Goal: Contribute content: Contribute content

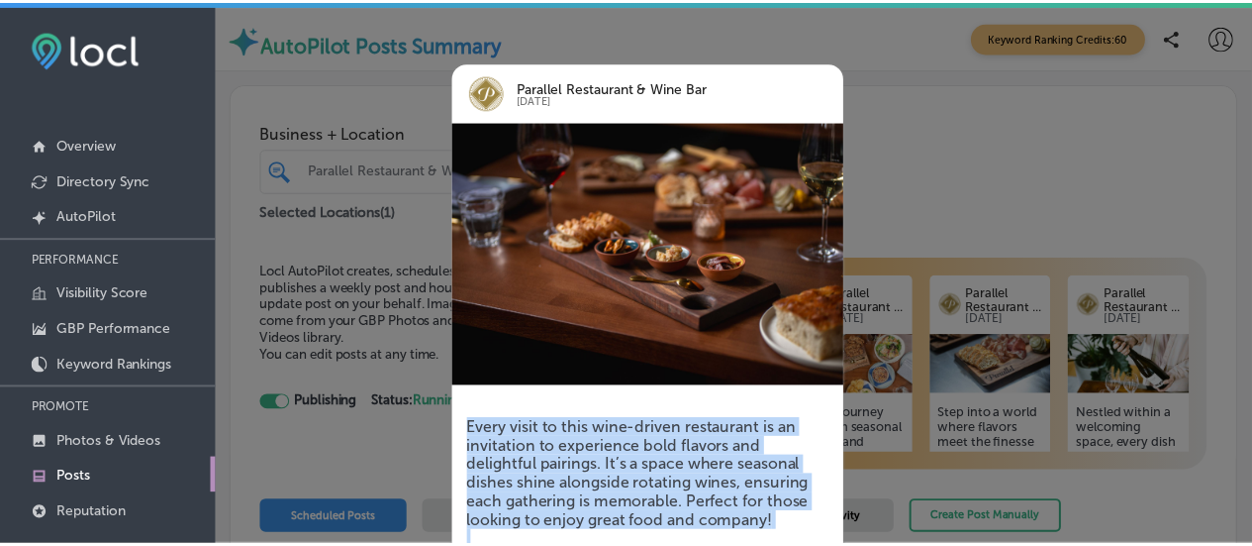
scroll to position [230, 0]
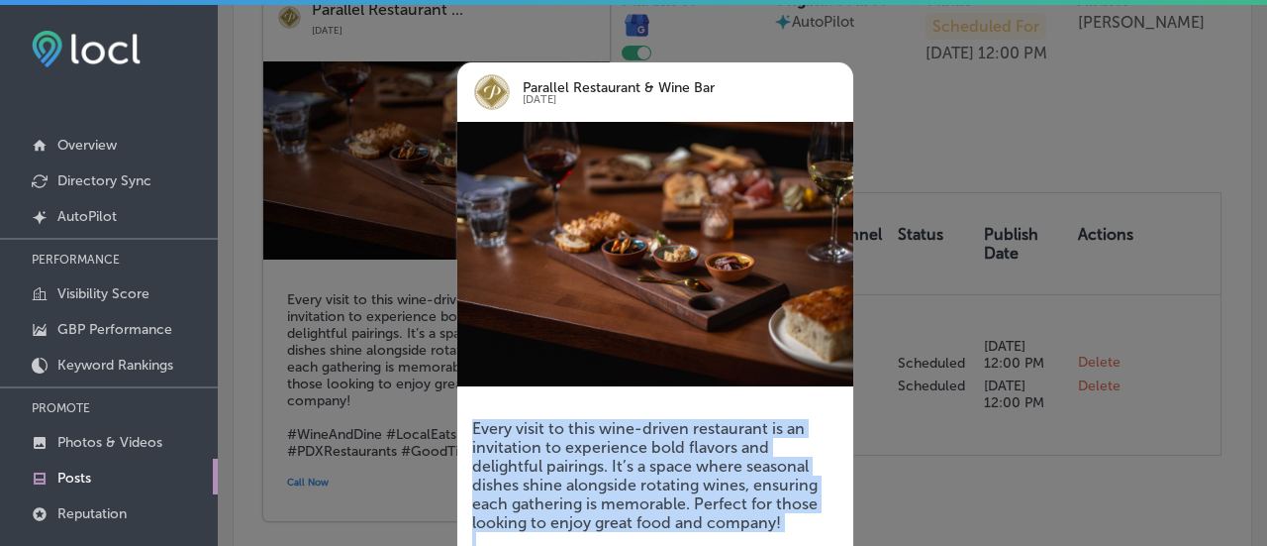
click at [758, 397] on div "Every visit to this wine-driven restaurant is an invitation to experience bold …" at bounding box center [655, 528] width 396 height 278
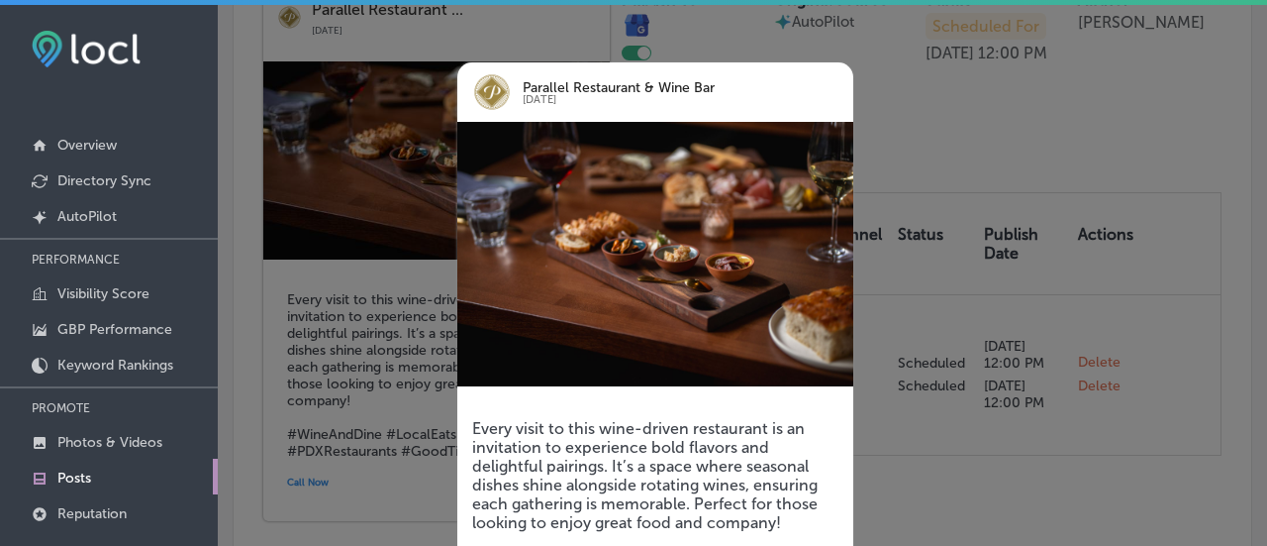
click at [407, 377] on div at bounding box center [633, 273] width 1267 height 546
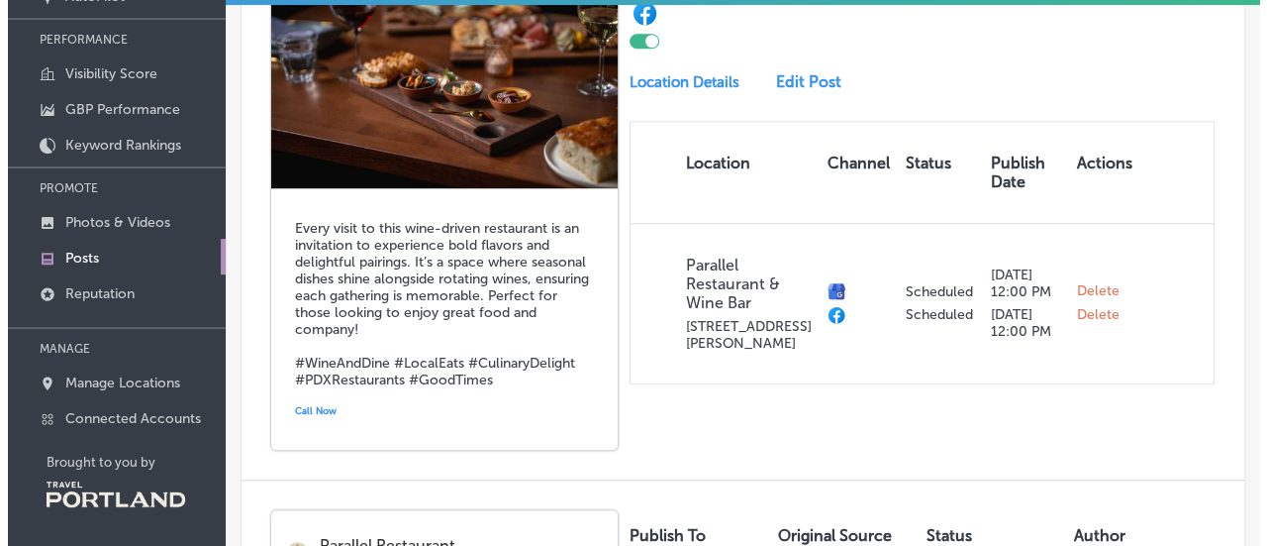
scroll to position [631, 0]
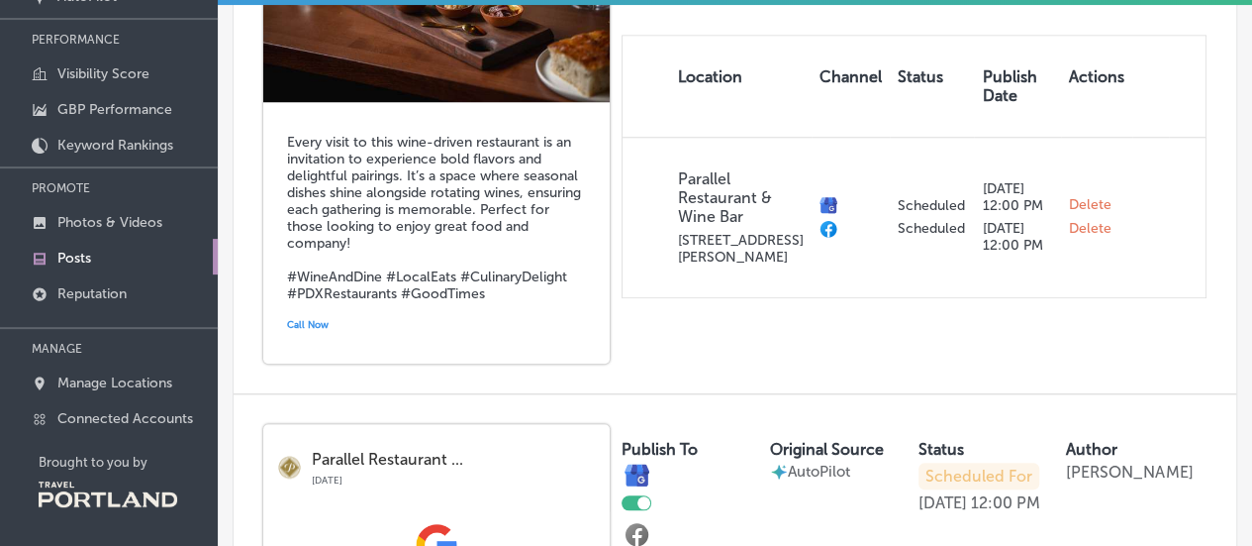
click at [434, 239] on h5 "Every visit to this wine-driven restaurant is an invitation to experience bold …" at bounding box center [436, 218] width 299 height 168
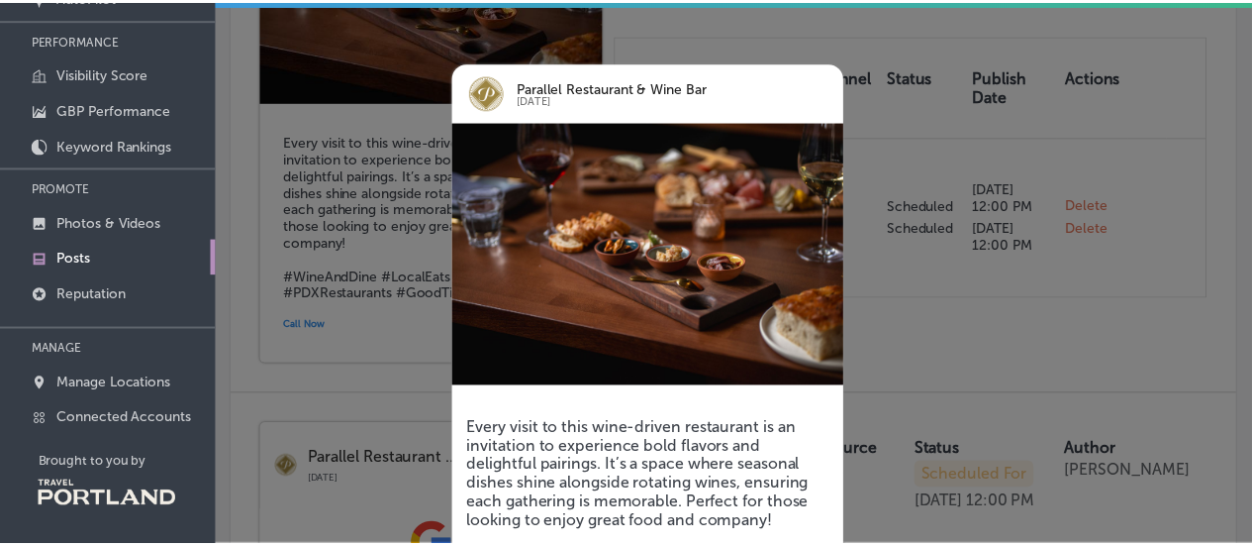
scroll to position [154, 0]
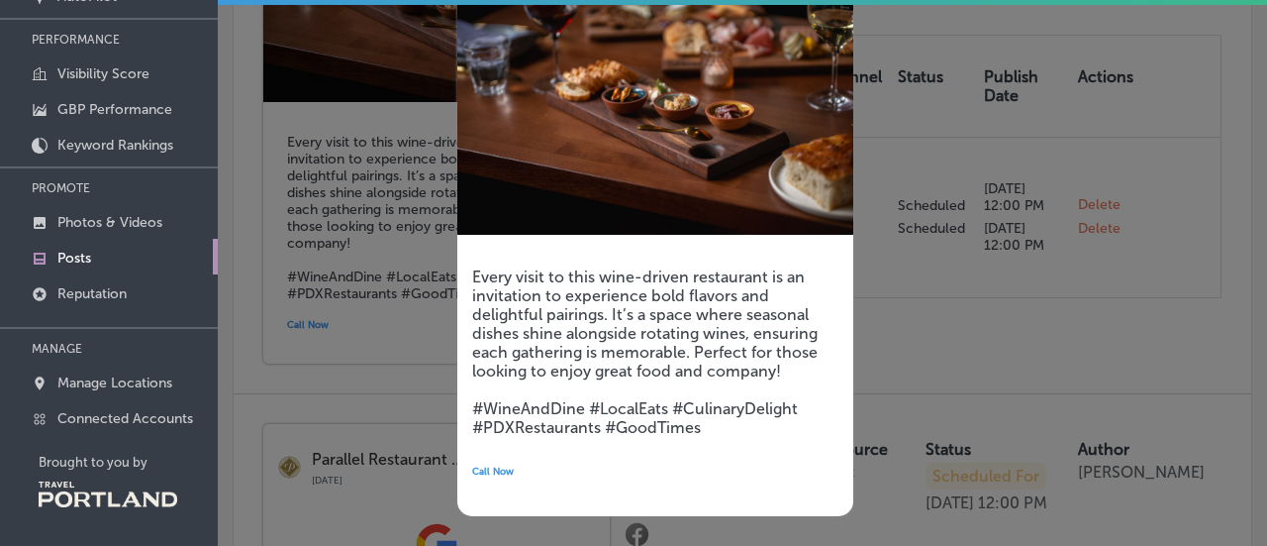
click at [778, 430] on h5 "Every visit to this wine-driven restaurant is an invitation to experience bold …" at bounding box center [655, 351] width 366 height 169
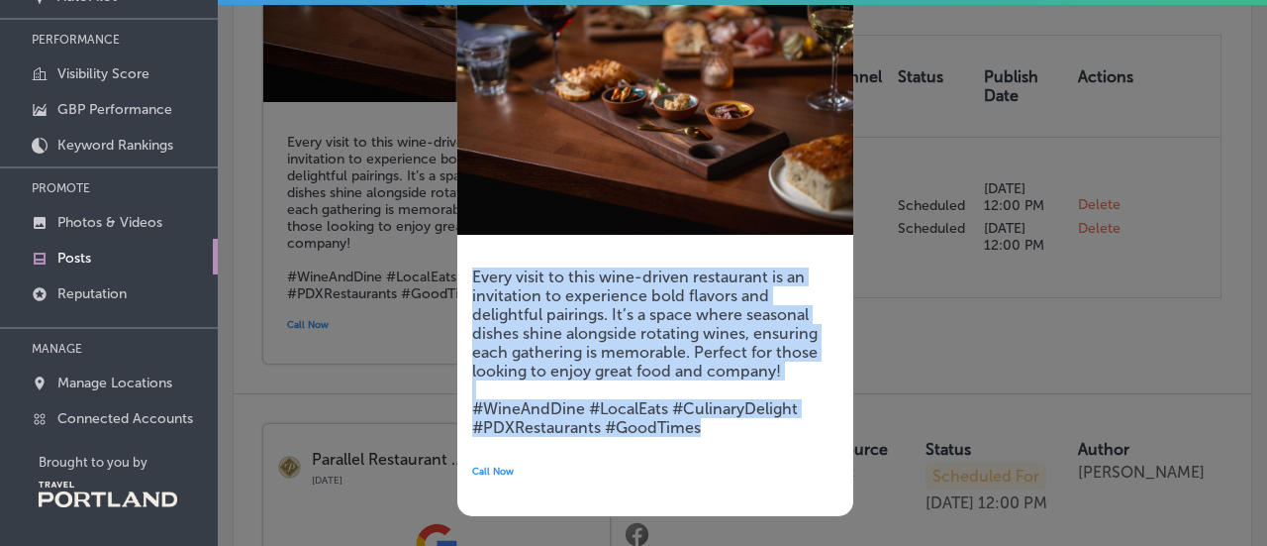
drag, startPoint x: 712, startPoint y: 430, endPoint x: 453, endPoint y: 259, distance: 309.5
click at [453, 259] on div "Parallel Restaurant & Wine Bar [DATE] Every visit to this wine-driven restauran…" at bounding box center [626, 213] width 396 height 664
drag, startPoint x: 578, startPoint y: 298, endPoint x: 525, endPoint y: 370, distance: 89.9
click at [525, 370] on h5 "Every visit to this wine-driven restaurant is an invitation to experience bold …" at bounding box center [655, 351] width 366 height 169
click at [388, 344] on div at bounding box center [633, 273] width 1267 height 546
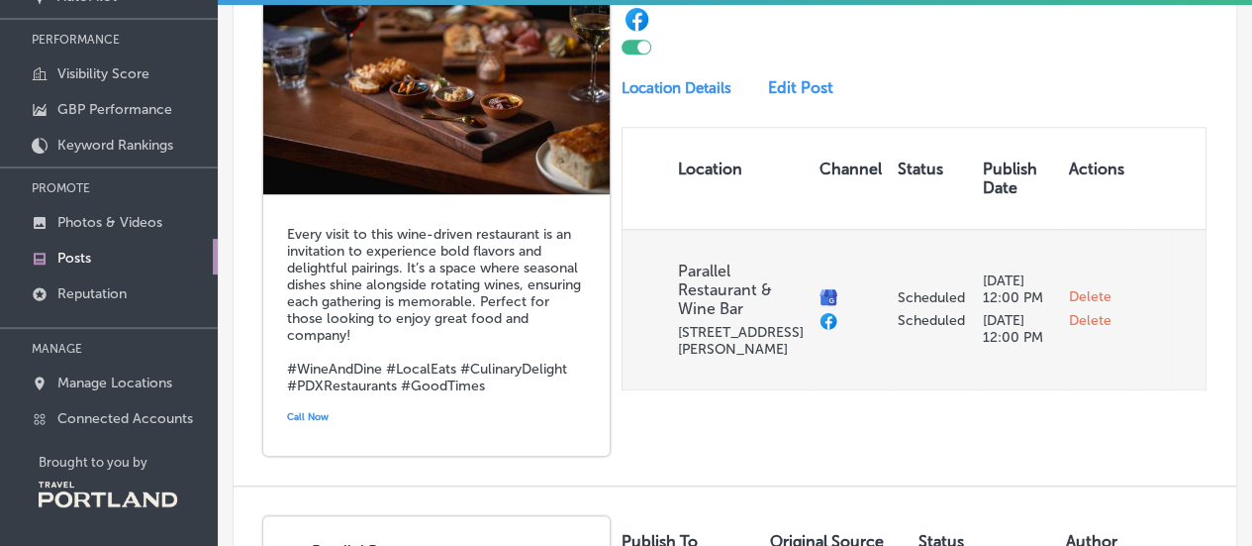
scroll to position [433, 0]
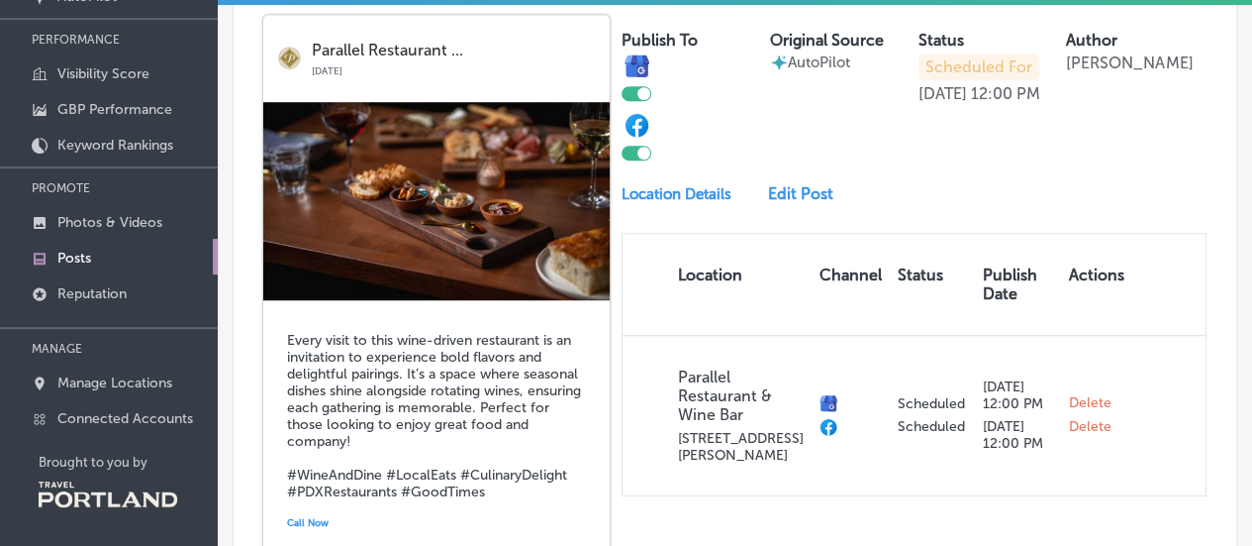
click at [792, 203] on link "Edit Post" at bounding box center [806, 193] width 77 height 19
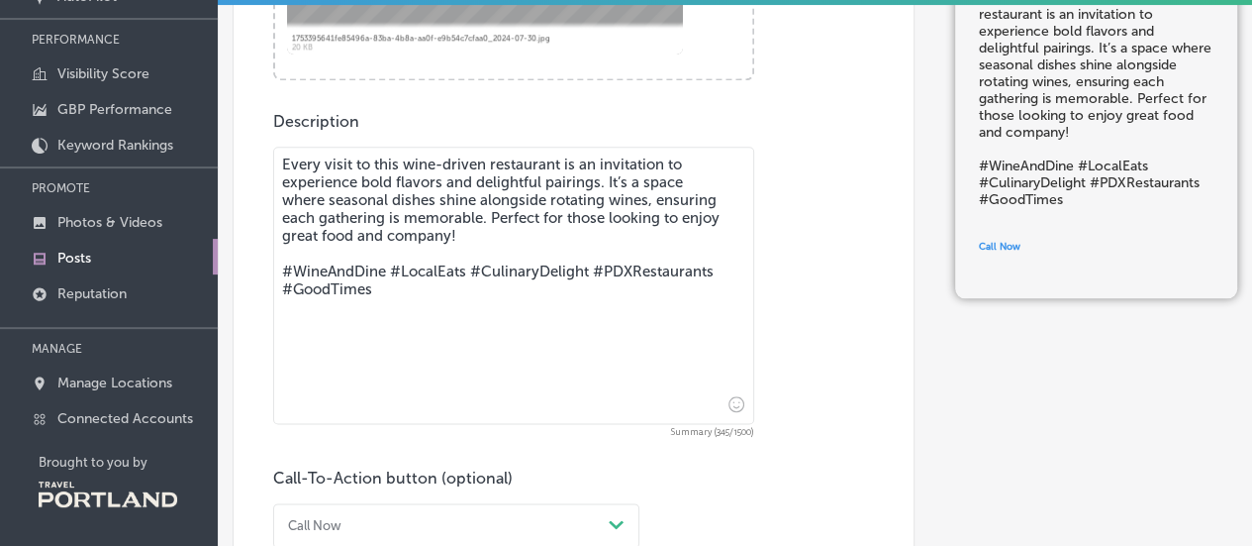
scroll to position [792, 0]
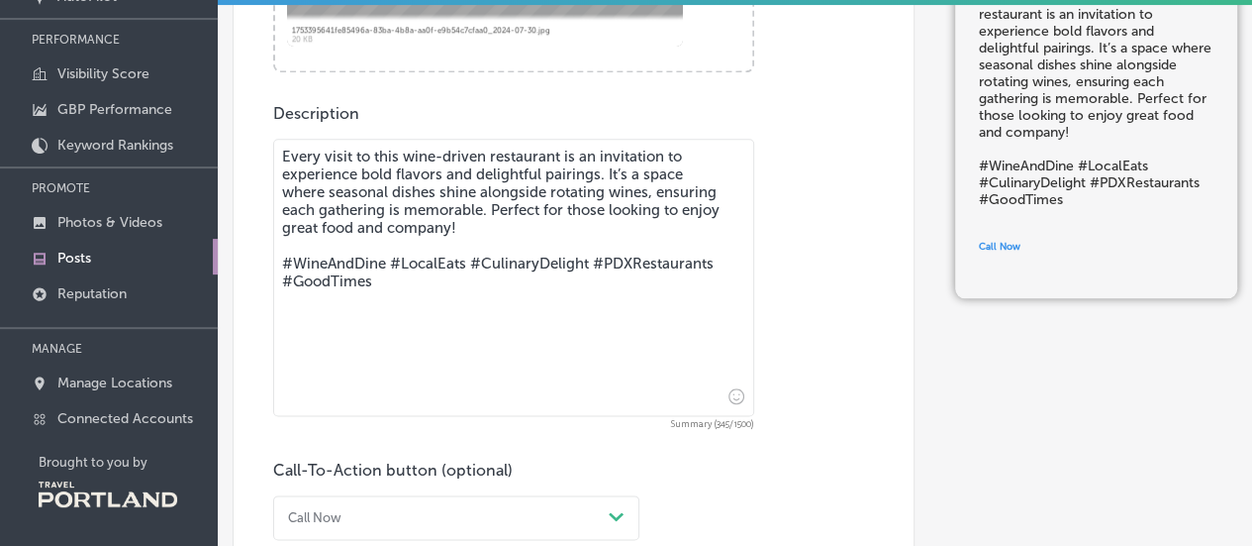
click at [432, 285] on textarea "Every visit to this wine-driven restaurant is an invitation to experience bold …" at bounding box center [513, 277] width 481 height 277
drag, startPoint x: 429, startPoint y: 283, endPoint x: 272, endPoint y: 152, distance: 203.8
click at [273, 152] on textarea "Every visit to this wine-driven restaurant is an invitation to experience bold …" at bounding box center [513, 277] width 481 height 277
paste textarea "✨ Come see what’s new on the table and in the glass! Our seasonal dishes and ro…"
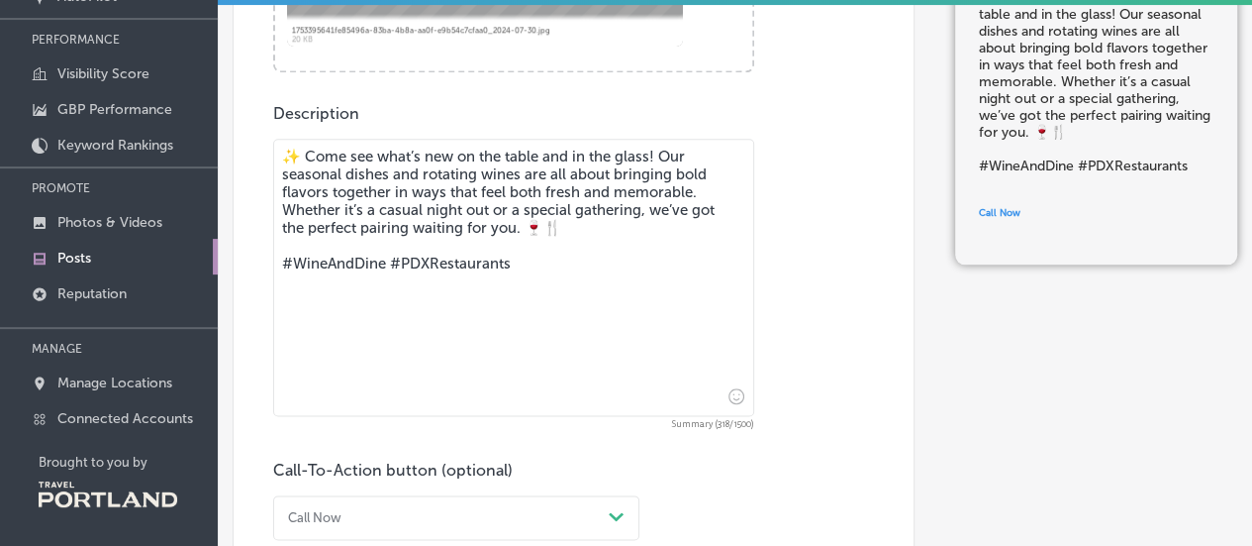
click at [608, 237] on textarea "✨ Come see what’s new on the table and in the glass! Our seasonal dishes and ro…" at bounding box center [513, 277] width 481 height 277
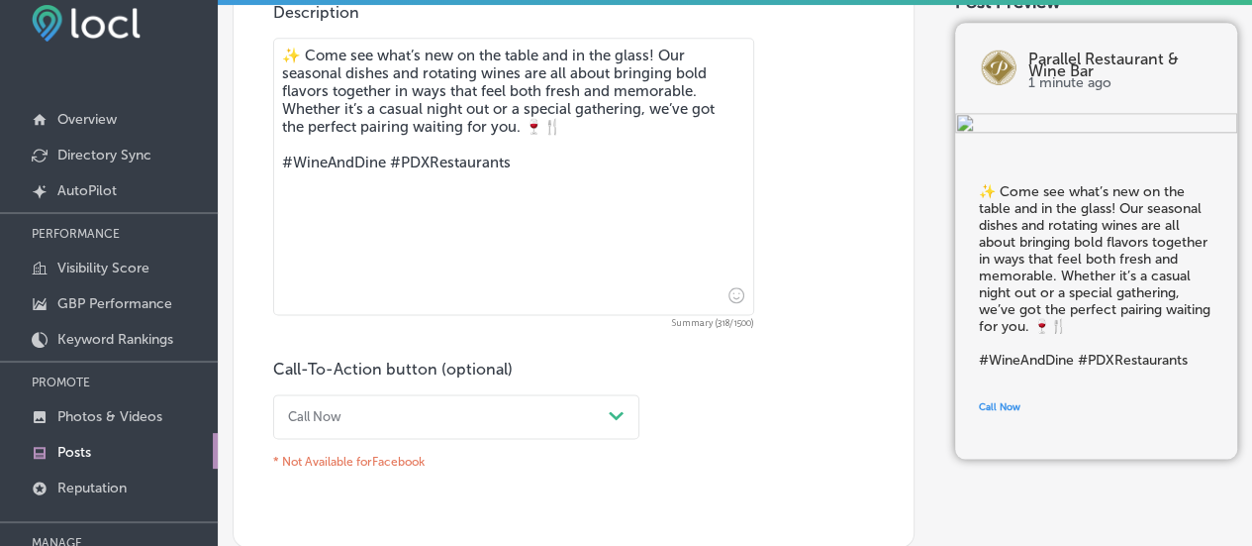
scroll to position [220, 0]
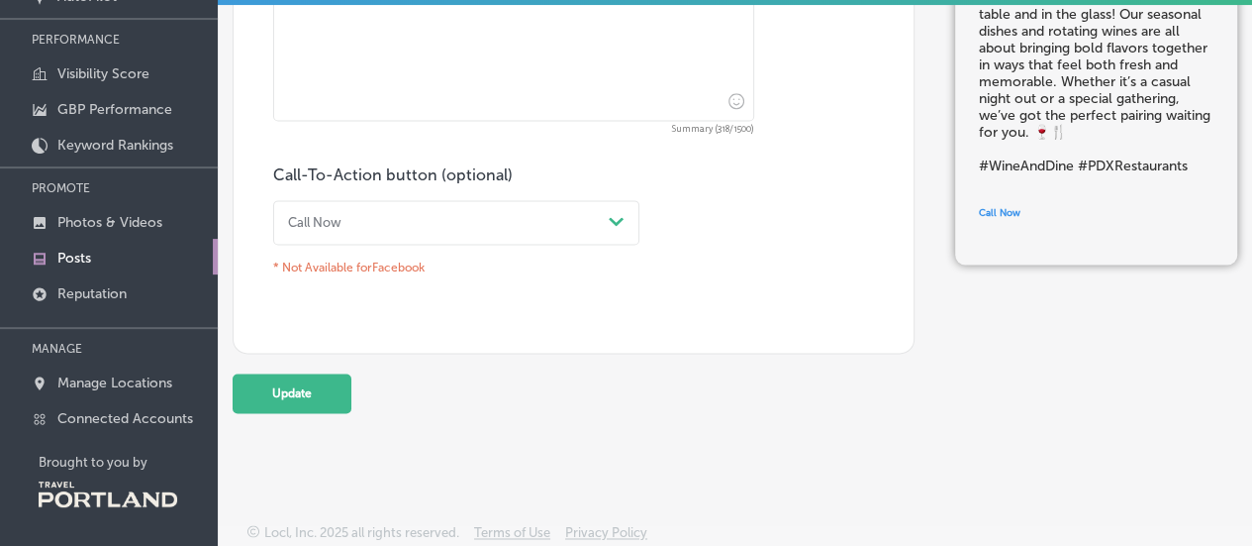
type textarea "✨ Come see what’s new on the table and in the glass! Our seasonal dishes and ro…"
click at [271, 391] on button "Update" at bounding box center [292, 393] width 119 height 40
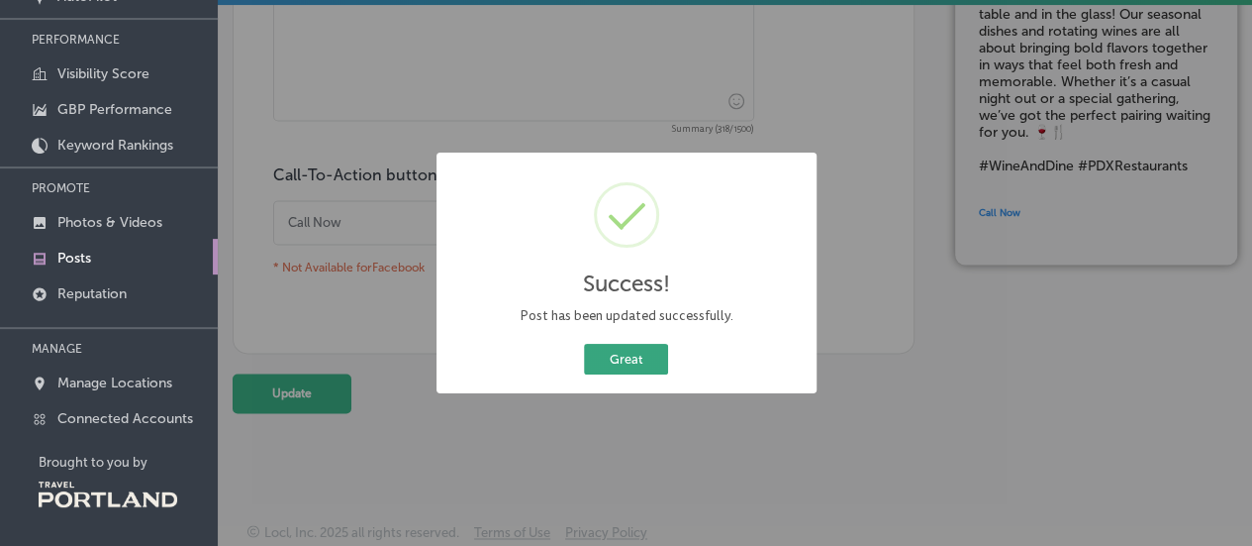
click at [604, 351] on button "Great" at bounding box center [626, 359] width 84 height 31
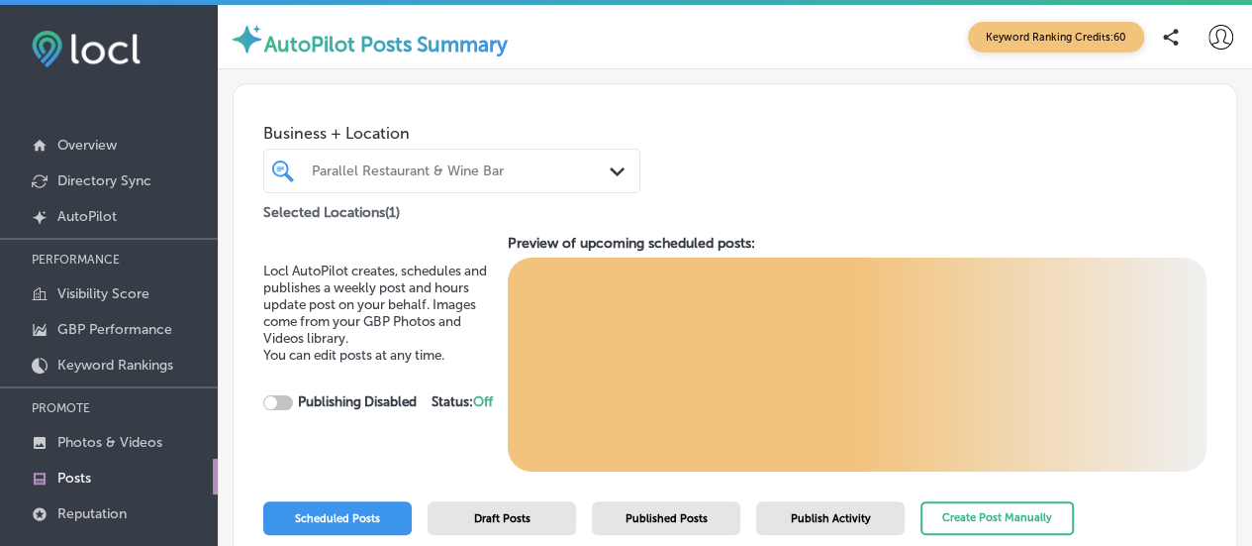
scroll to position [59, 0]
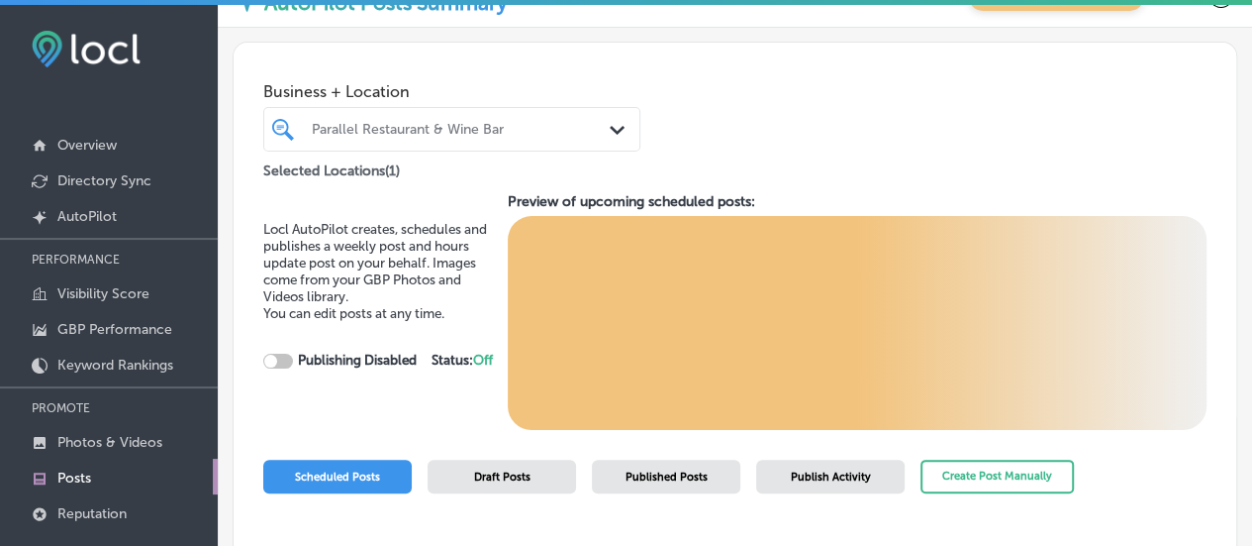
checkbox input "true"
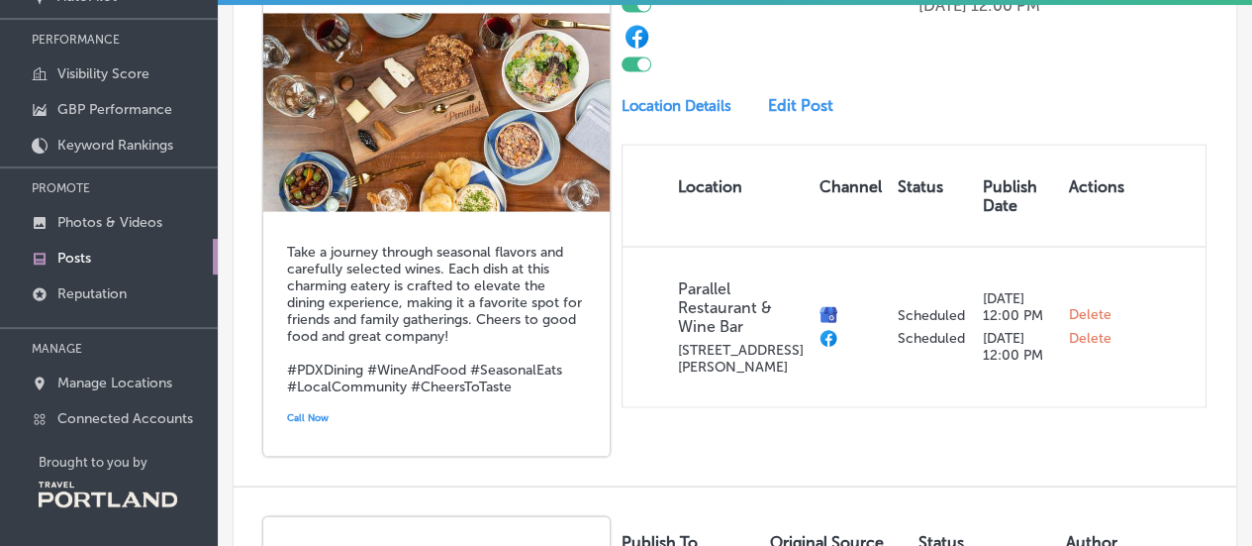
scroll to position [1742, 0]
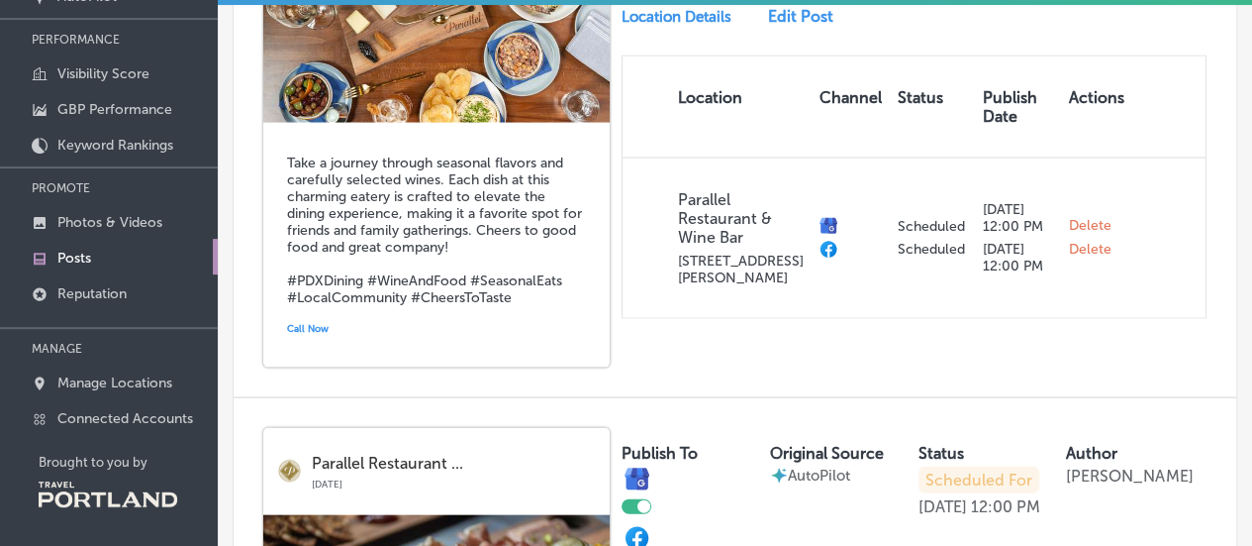
click at [794, 25] on link "Edit Post" at bounding box center [806, 15] width 77 height 19
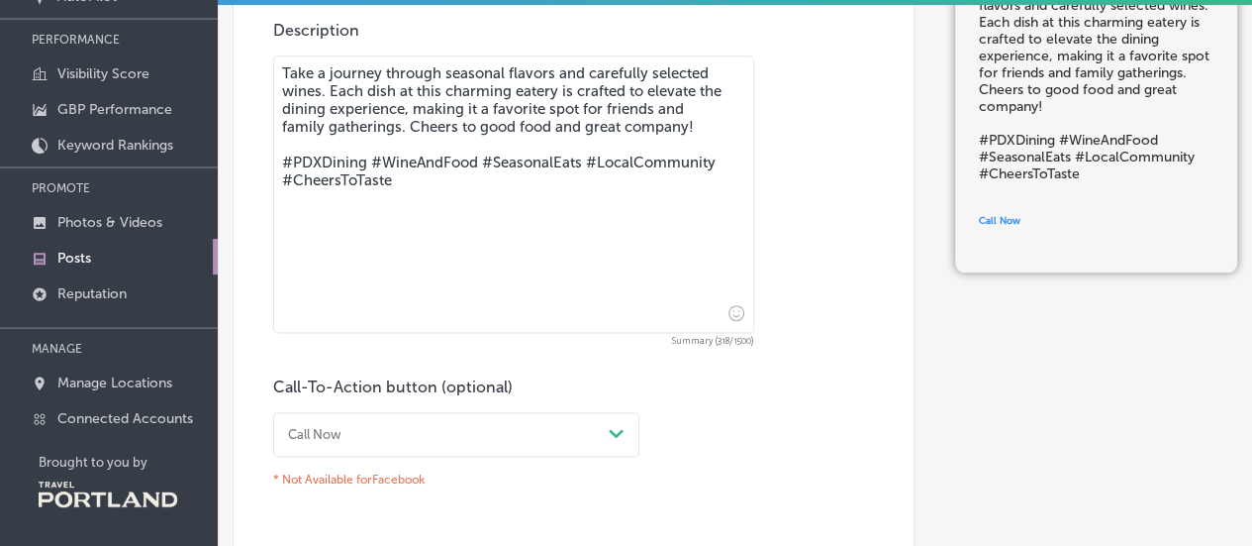
scroll to position [891, 0]
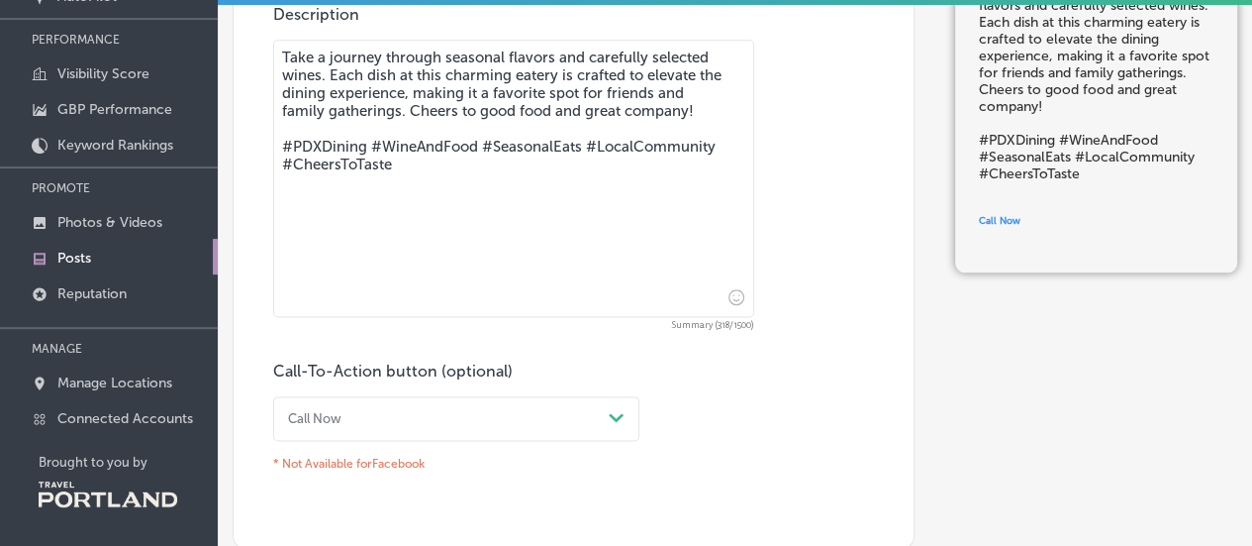
drag, startPoint x: 421, startPoint y: 167, endPoint x: 253, endPoint y: 49, distance: 205.2
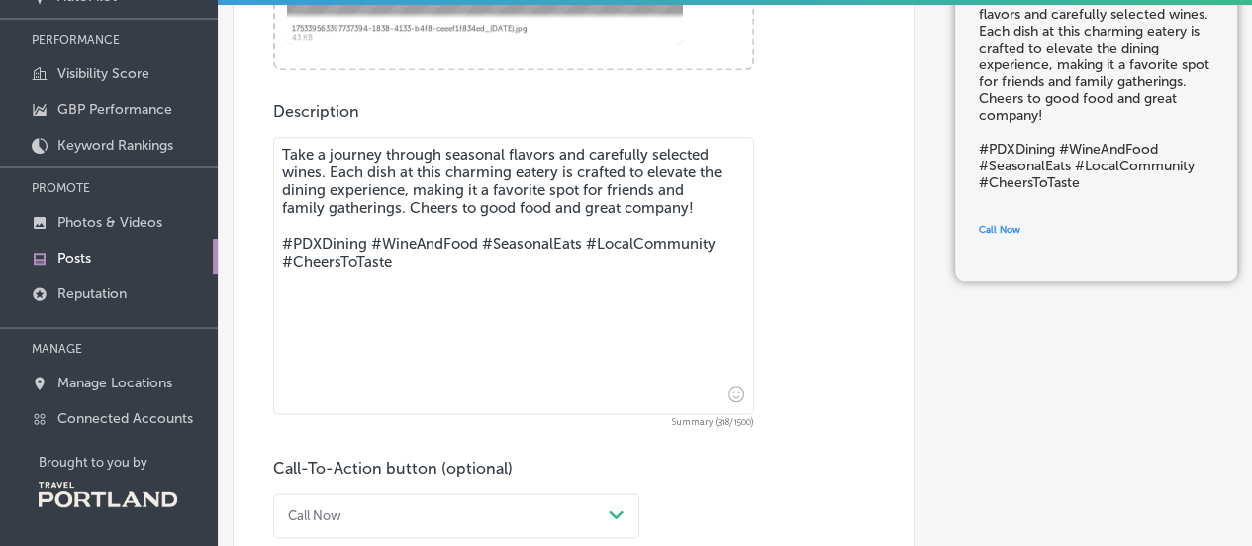
scroll to position [792, 0]
paste textarea "🌿 Fresh flavors, rotating wines, and plenty of reasons to gather around the tab…"
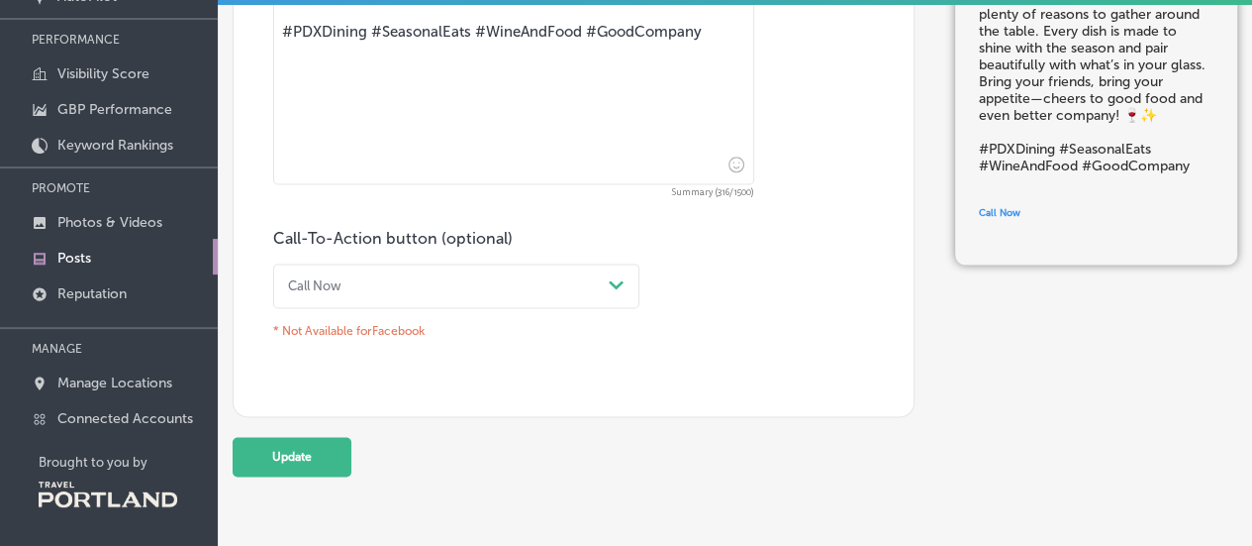
scroll to position [1092, 0]
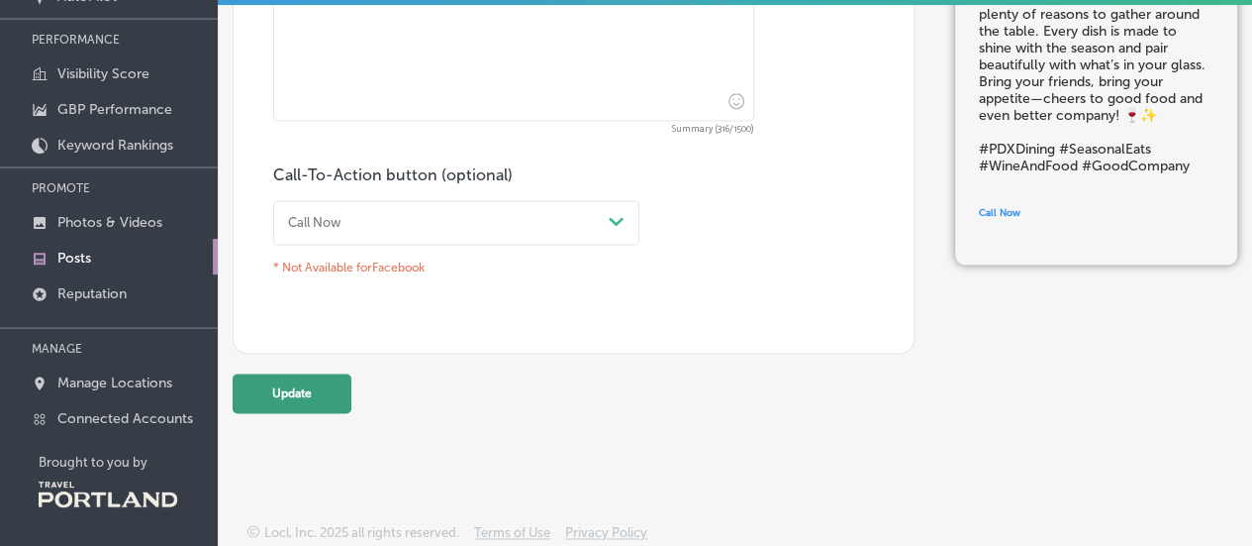
type textarea "🌿 Fresh flavors, rotating wines, and plenty of reasons to gather around the tab…"
click at [315, 373] on button "Update" at bounding box center [292, 393] width 119 height 40
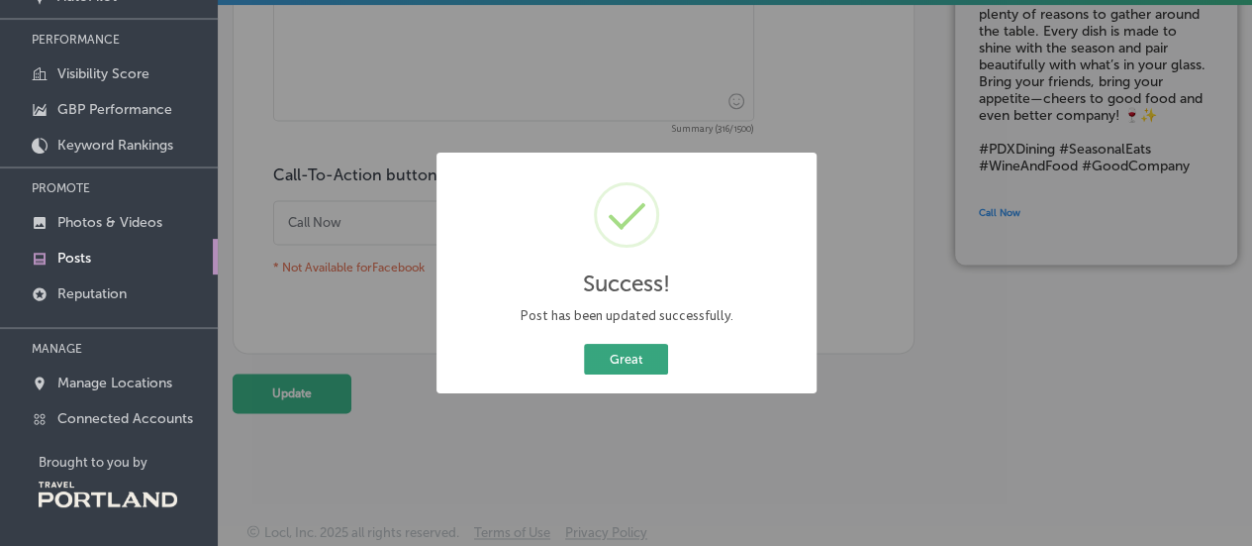
drag, startPoint x: 632, startPoint y: 362, endPoint x: 752, endPoint y: 365, distance: 120.8
click at [634, 361] on button "Great" at bounding box center [626, 359] width 84 height 31
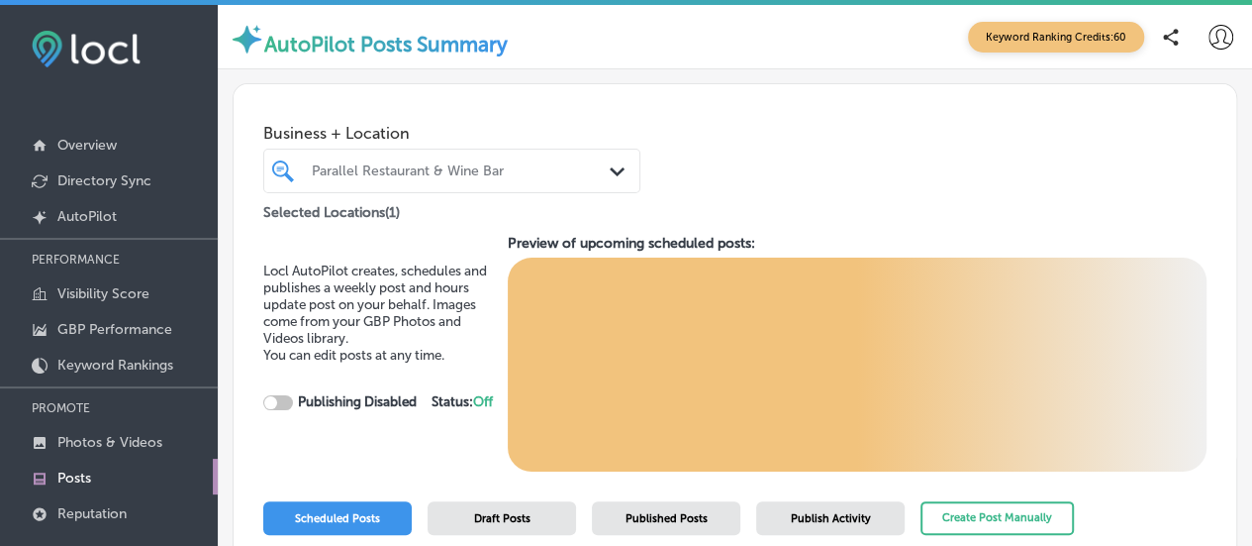
scroll to position [59, 0]
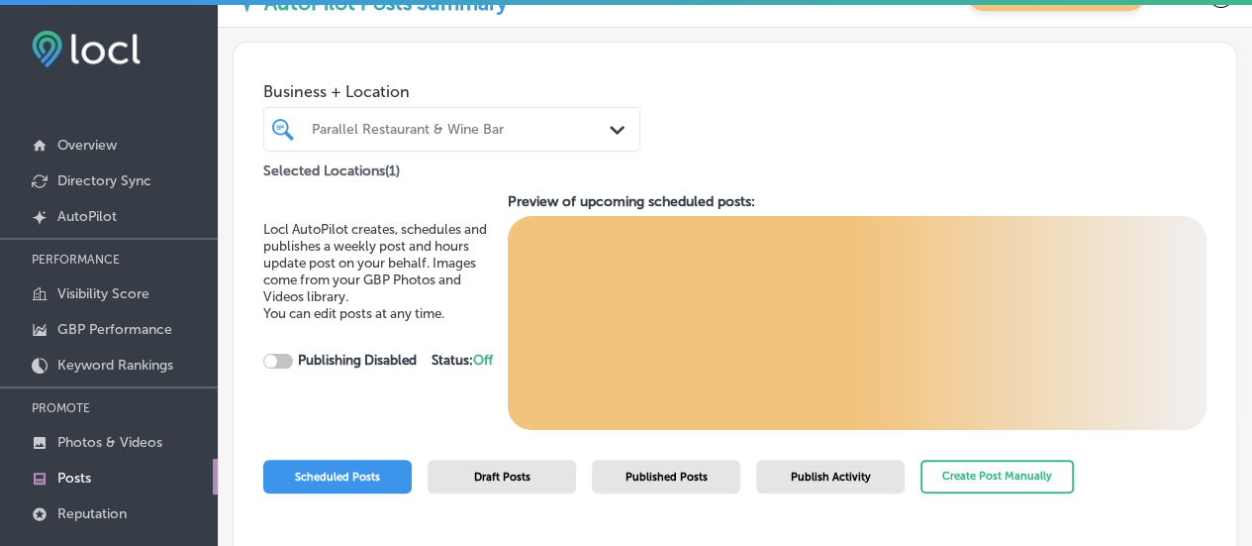
checkbox input "true"
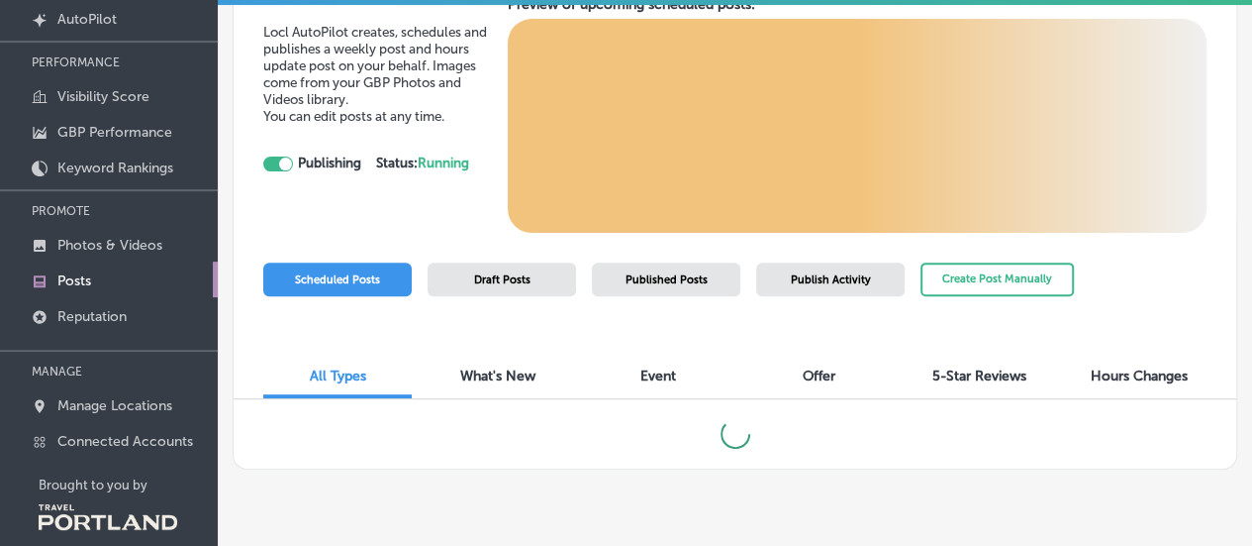
scroll to position [220, 0]
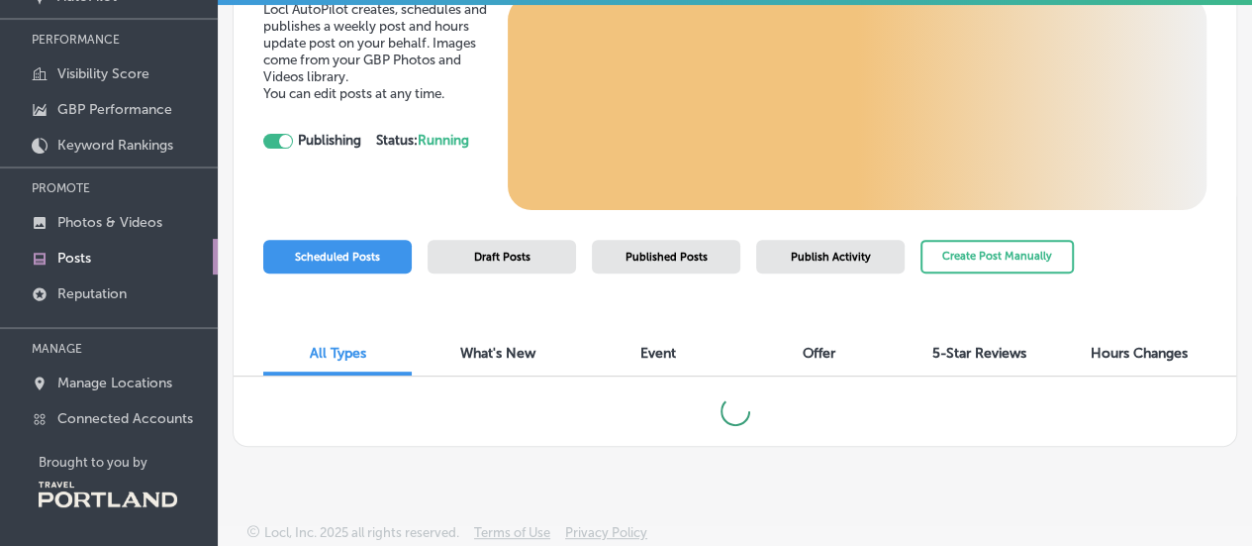
click at [516, 250] on span "Draft Posts" at bounding box center [502, 256] width 56 height 13
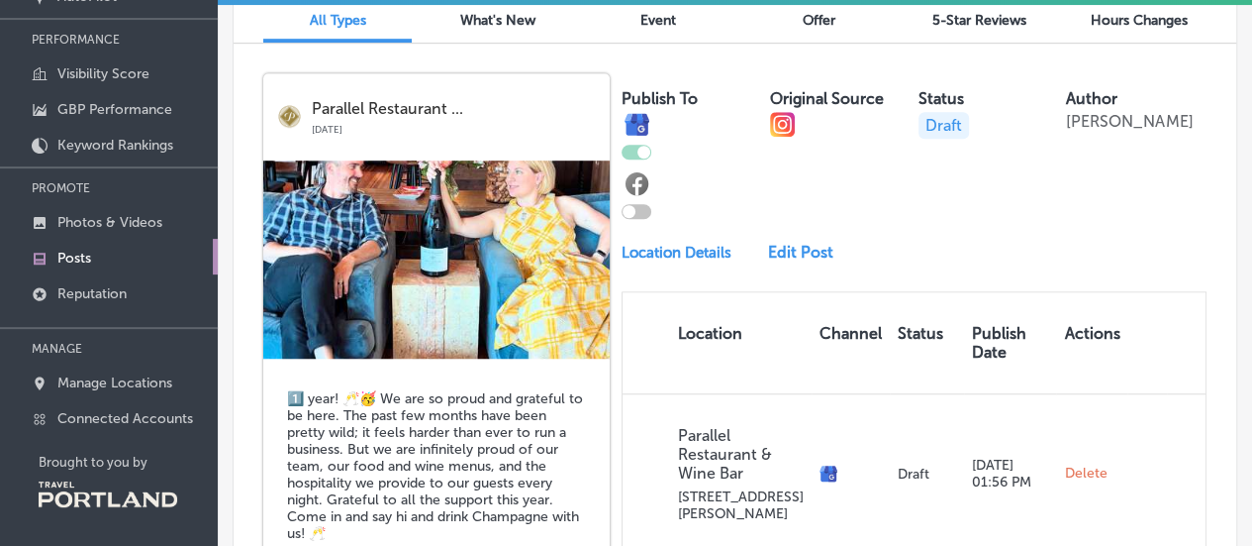
scroll to position [0, 0]
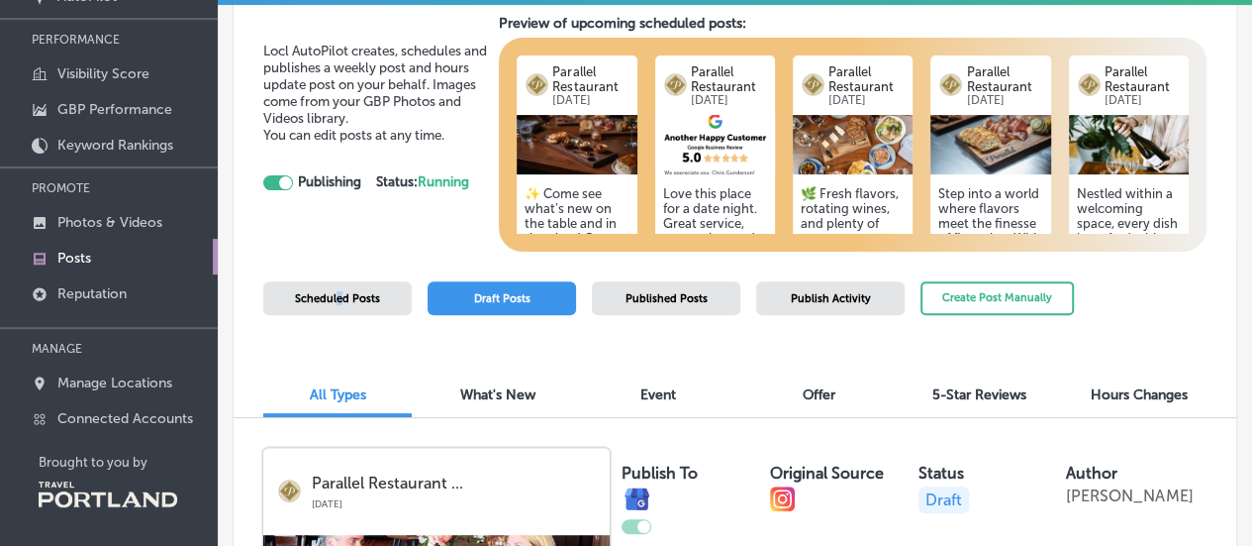
click at [337, 302] on span "Scheduled Posts" at bounding box center [337, 298] width 85 height 13
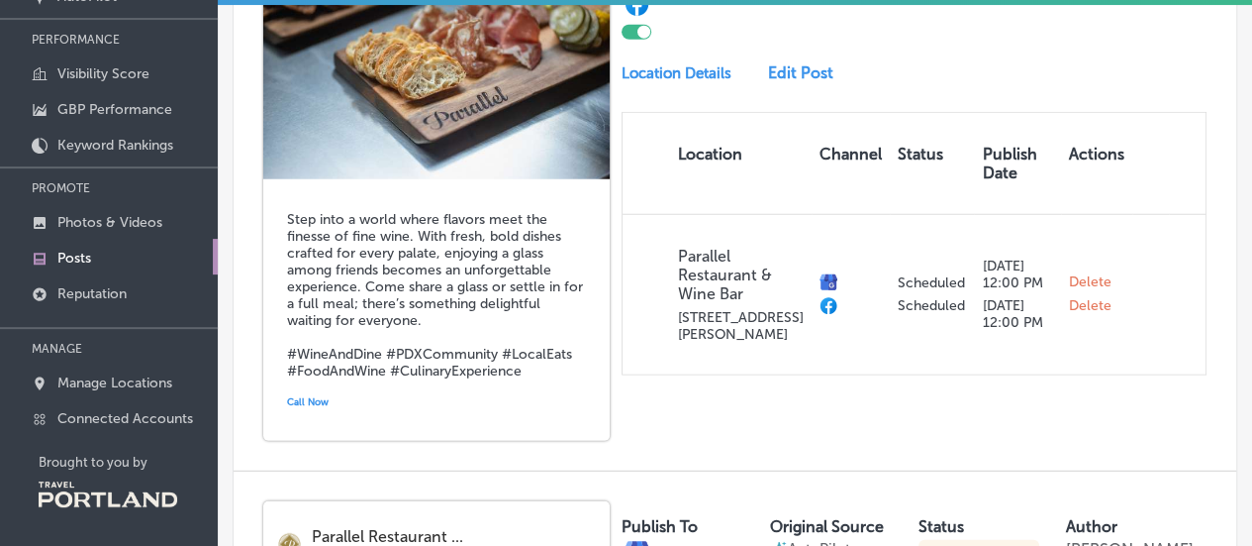
scroll to position [2337, 0]
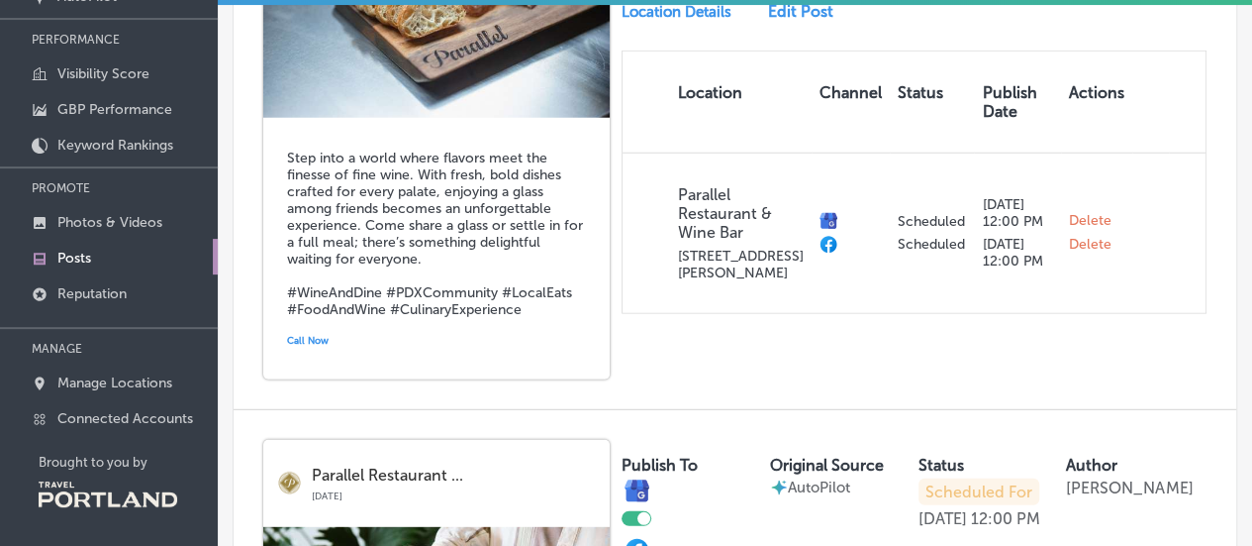
click at [803, 21] on link "Edit Post" at bounding box center [806, 11] width 77 height 19
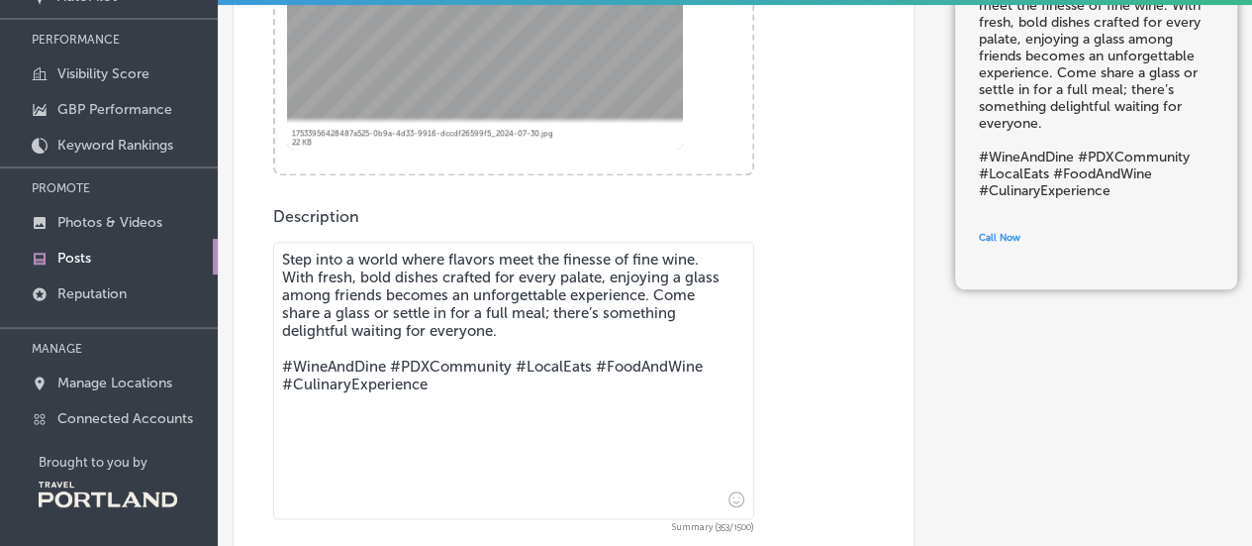
scroll to position [693, 0]
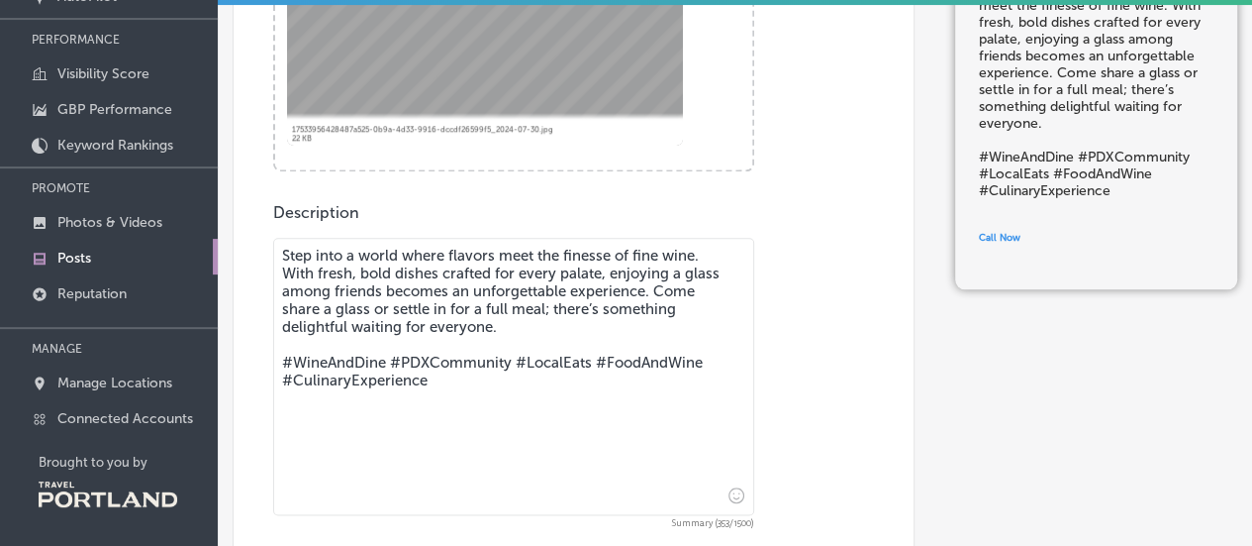
click at [454, 389] on textarea "Step into a world where flavors meet the finesse of fine wine. With fresh, bold…" at bounding box center [513, 376] width 481 height 277
drag, startPoint x: 408, startPoint y: 389, endPoint x: 215, endPoint y: 220, distance: 256.8
click at [215, 220] on div "iconmonstr-menu-thin copy Created with Sketch. Overview Directory Sync Created …" at bounding box center [626, 58] width 1252 height 546
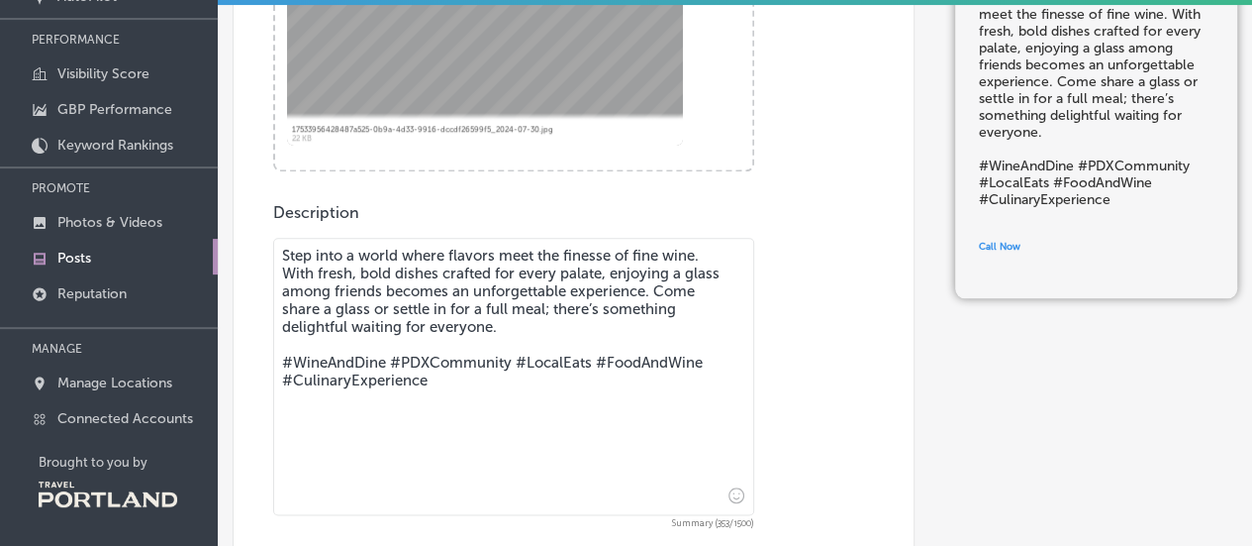
paste textarea "🧀🥖 A board full of flavors, a glass of wine in hand, and good company all aroun…"
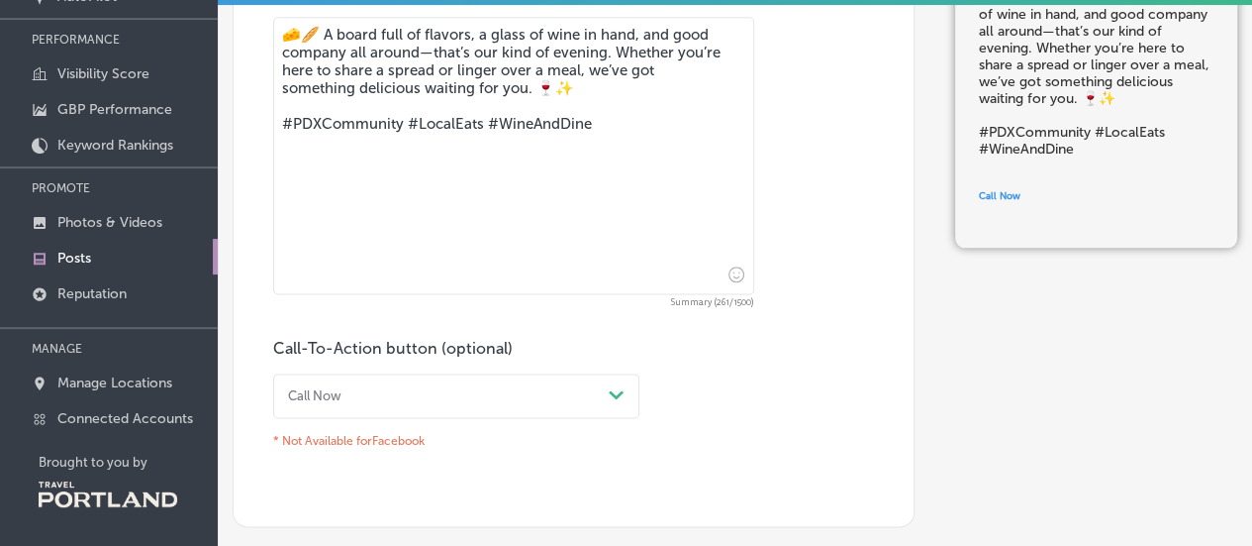
scroll to position [1092, 0]
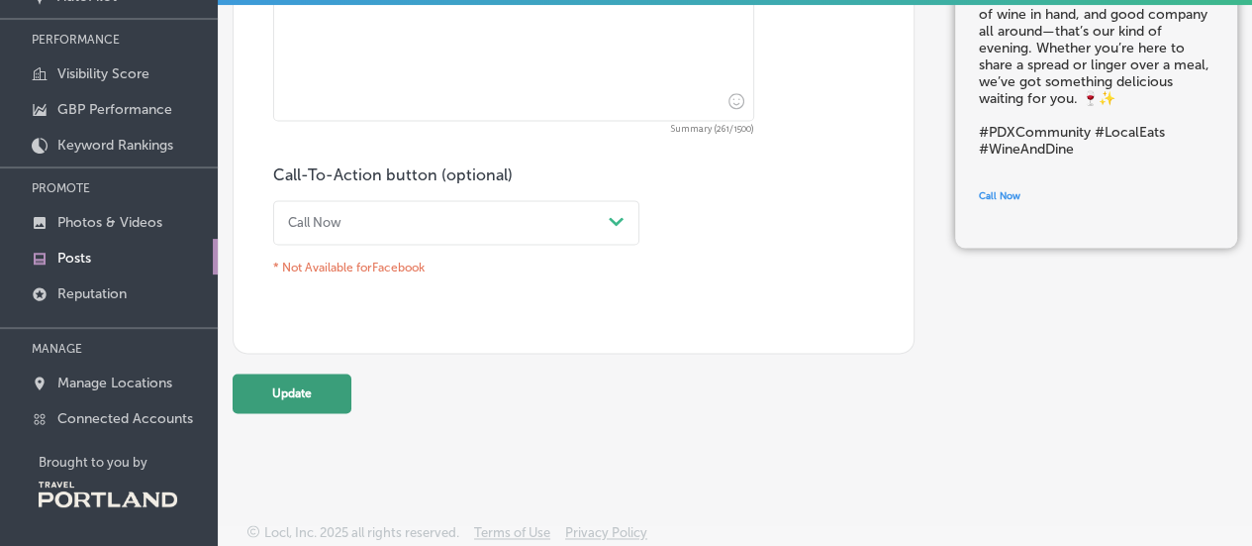
type textarea "🧀🥖 A board full of flavors, a glass of wine in hand, and good company all aroun…"
click at [277, 373] on button "Update" at bounding box center [292, 393] width 119 height 40
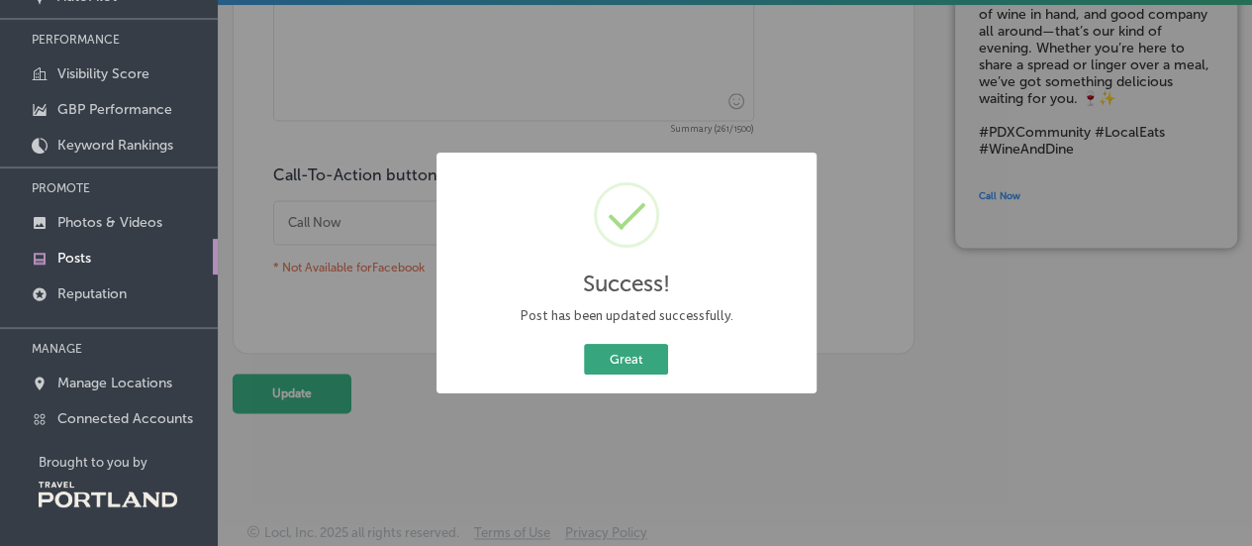
click at [652, 355] on button "Great" at bounding box center [626, 359] width 84 height 31
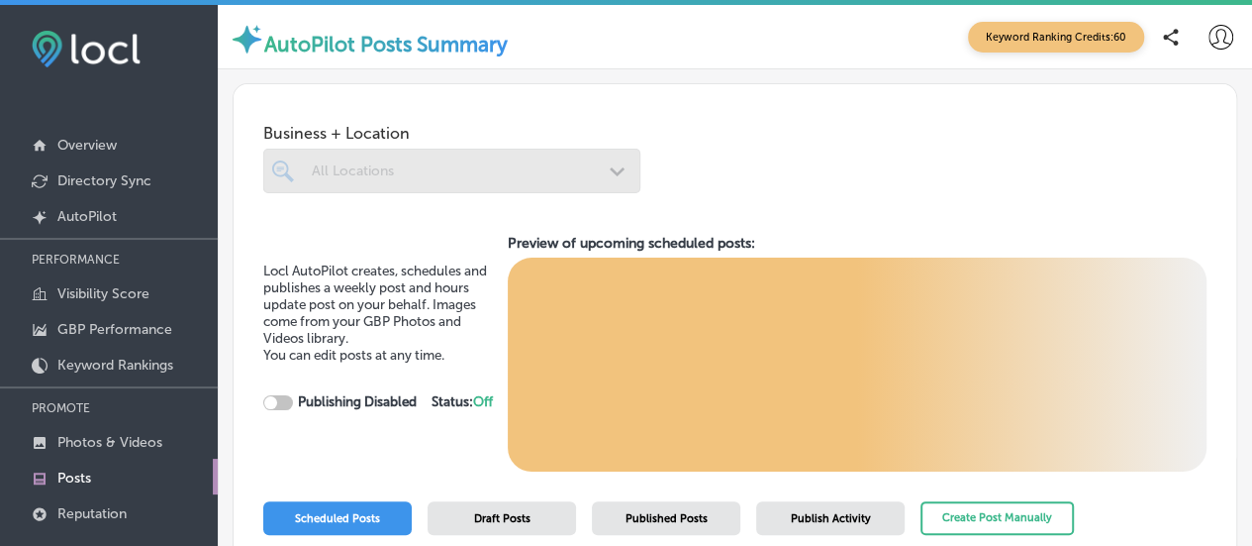
checkbox input "true"
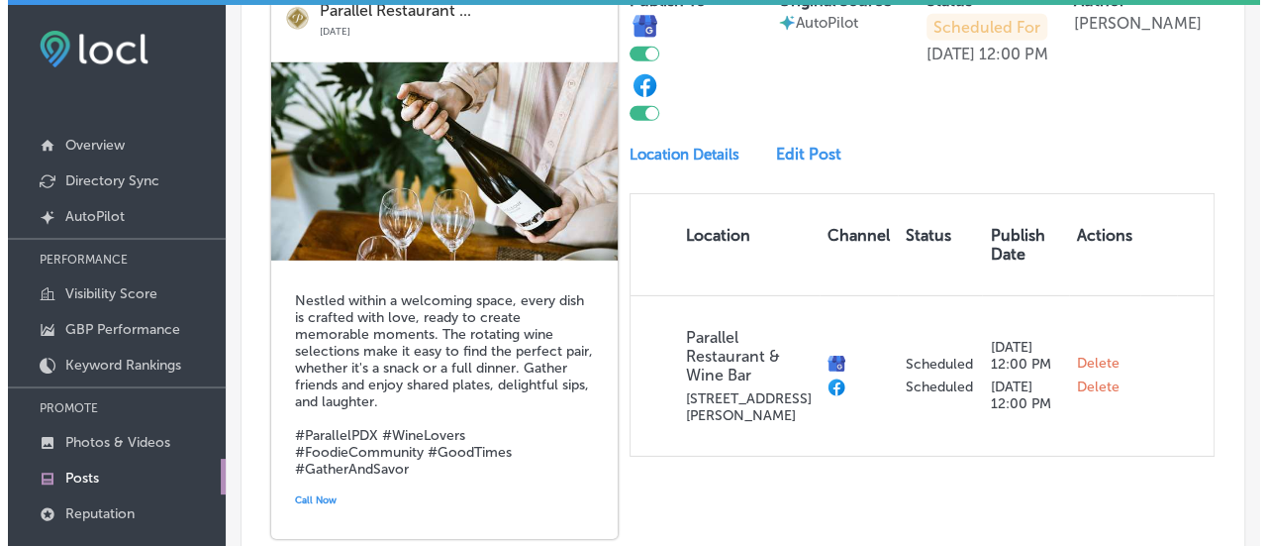
scroll to position [3069, 0]
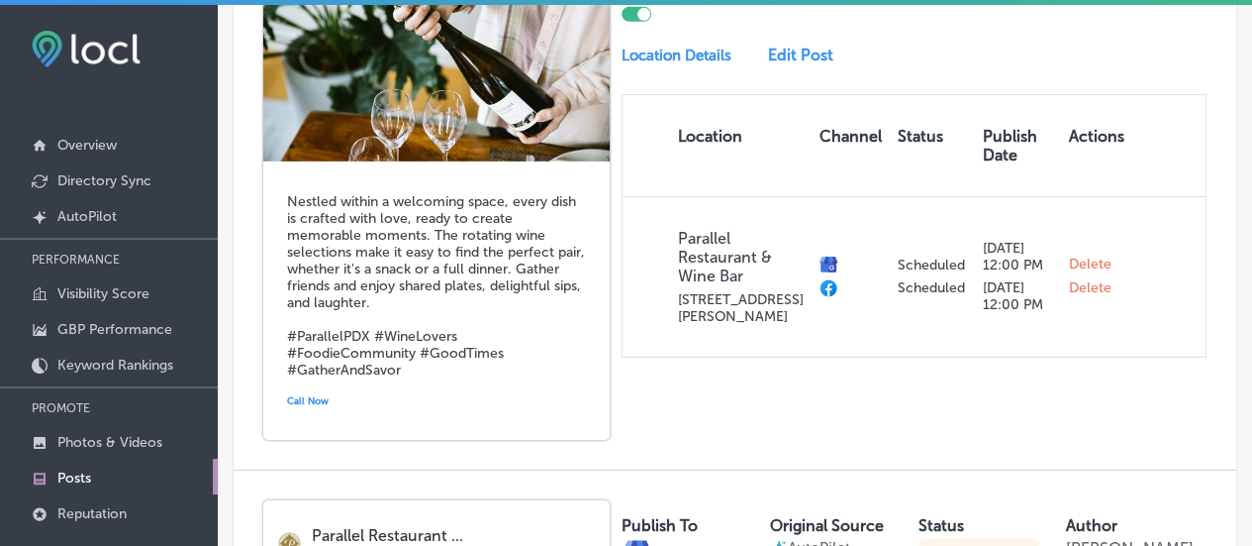
click at [351, 277] on h5 "Nestled within a welcoming space, every dish is crafted with love, ready to cre…" at bounding box center [436, 285] width 299 height 185
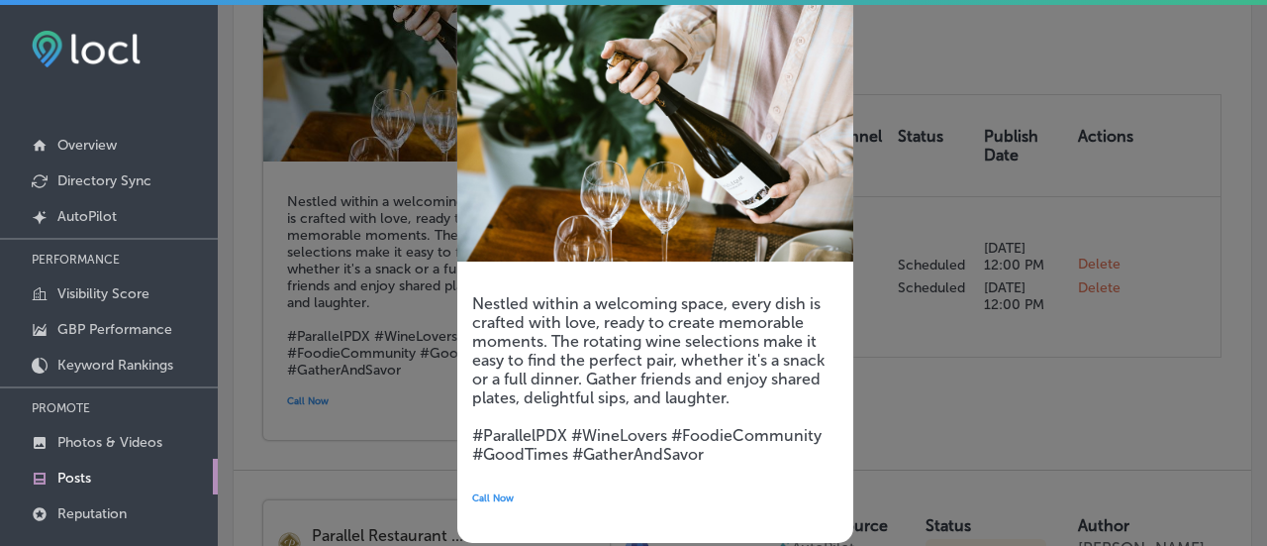
scroll to position [154, 0]
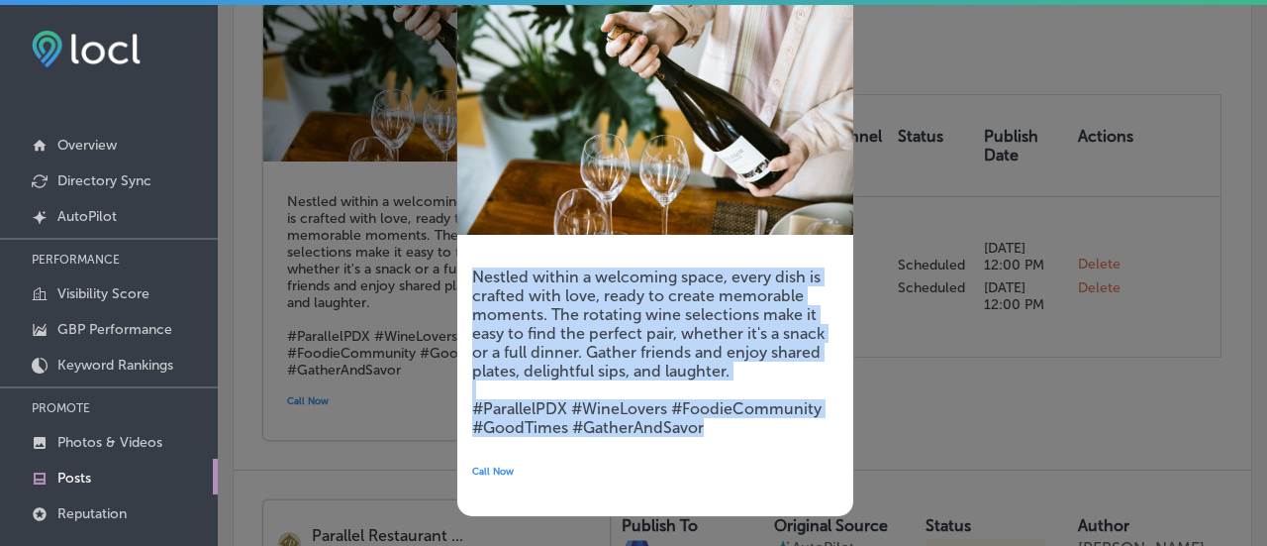
drag, startPoint x: 723, startPoint y: 431, endPoint x: 465, endPoint y: 279, distance: 298.7
click at [465, 279] on div "Nestled within a welcoming space, every dish is crafted with love, ready to cre…" at bounding box center [655, 377] width 396 height 278
copy h5 "Nestled within a welcoming space, every dish is crafted with love, ready to cre…"
